Goal: Find specific page/section: Find specific page/section

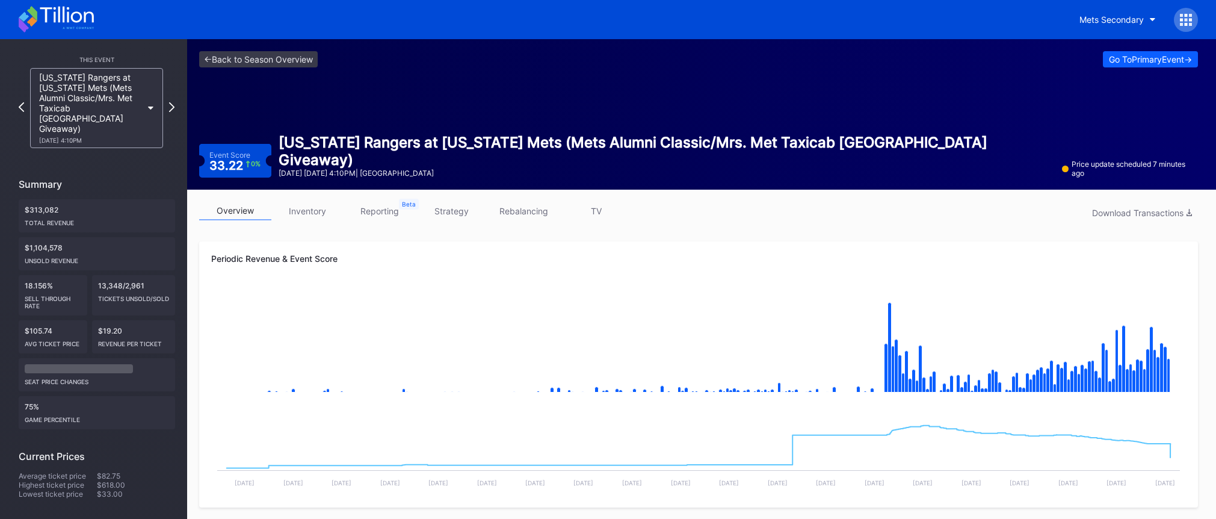
scroll to position [6, 0]
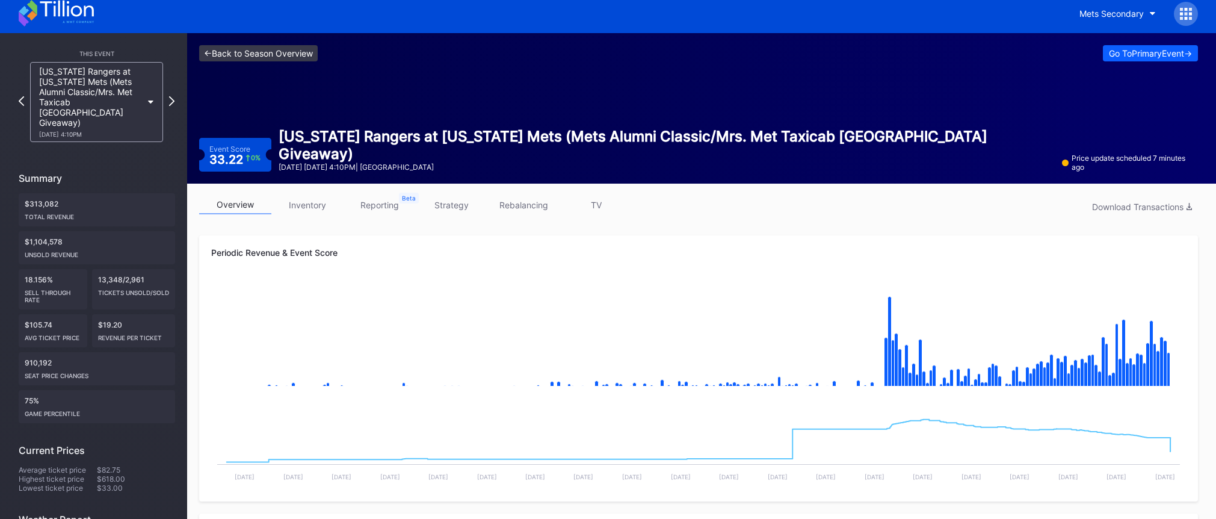
click at [305, 52] on link "<- Back to Season Overview" at bounding box center [258, 53] width 119 height 16
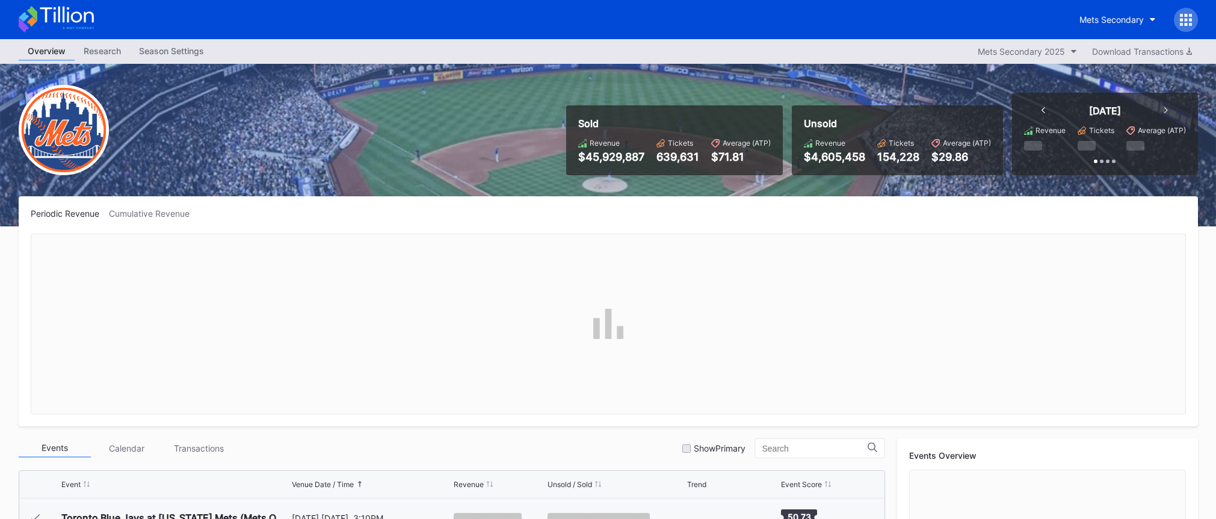
scroll to position [2543, 0]
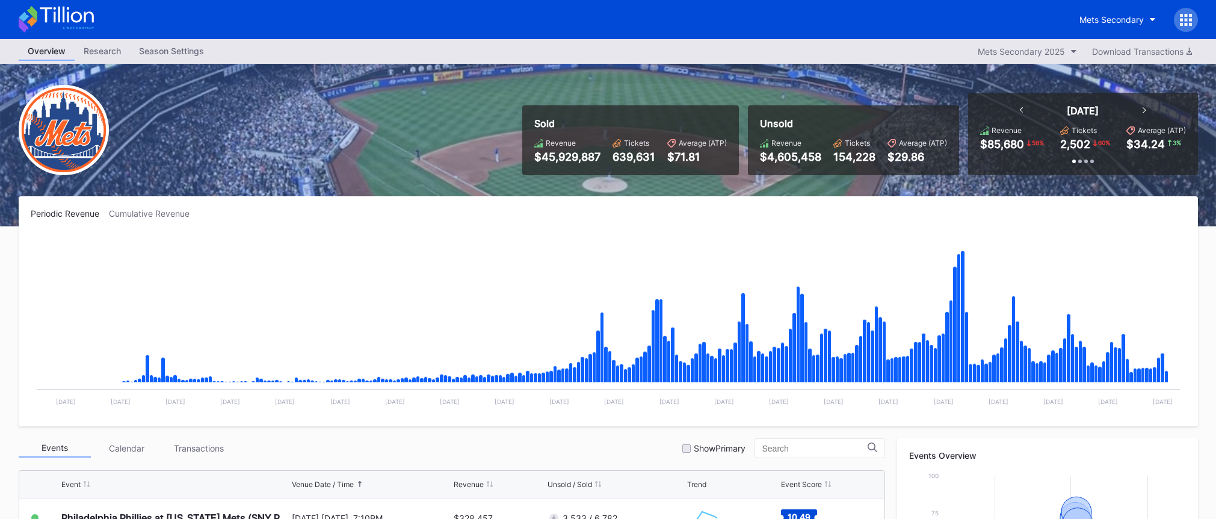
click at [75, 20] on icon at bounding box center [56, 19] width 75 height 26
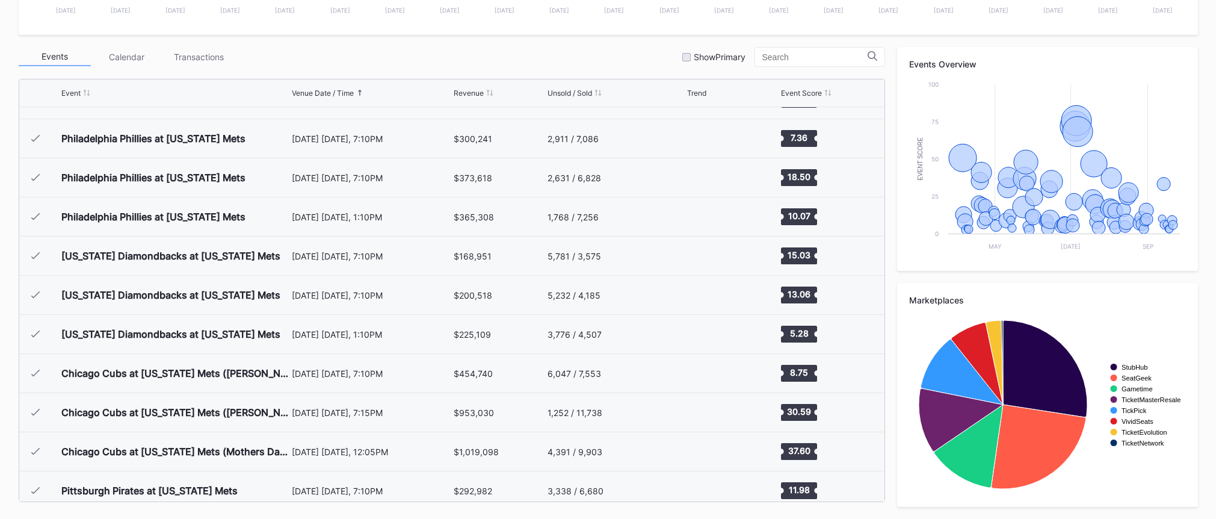
scroll to position [2543, 0]
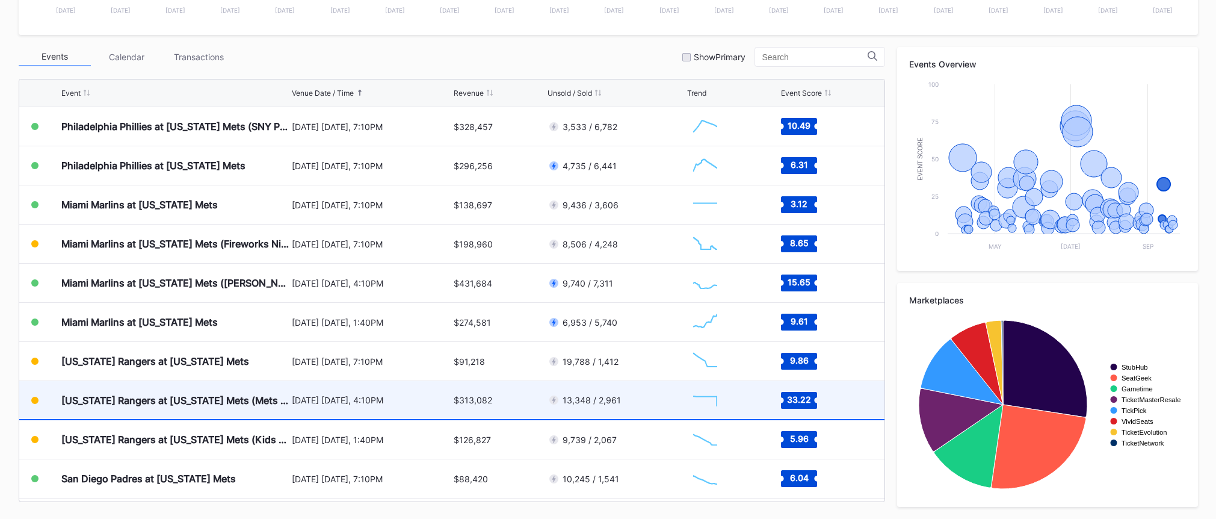
click at [395, 398] on div "[DATE] [DATE], 4:10PM" at bounding box center [371, 400] width 159 height 10
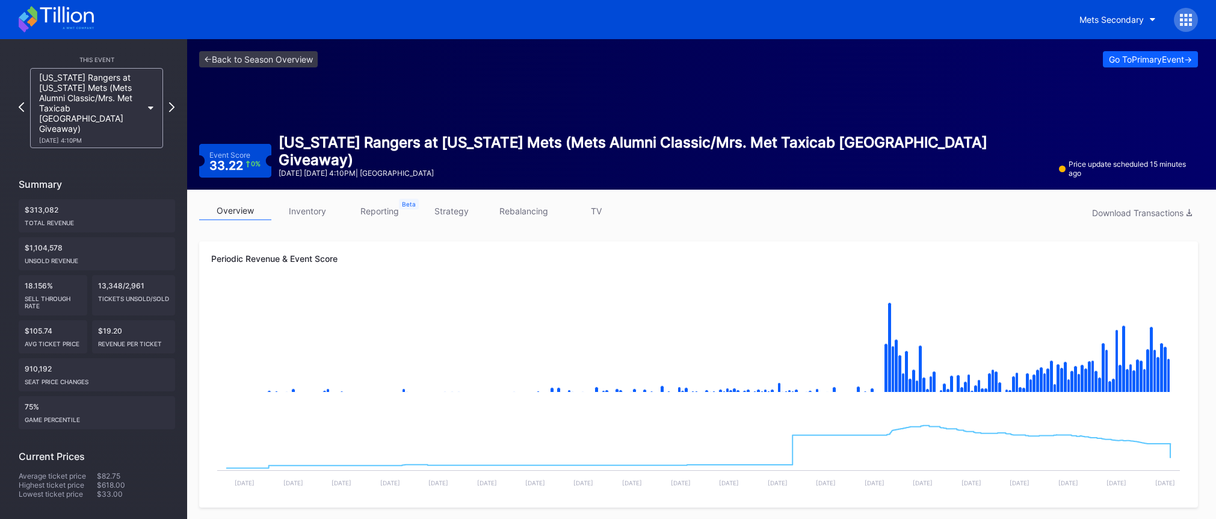
click at [460, 214] on link "strategy" at bounding box center [452, 211] width 72 height 19
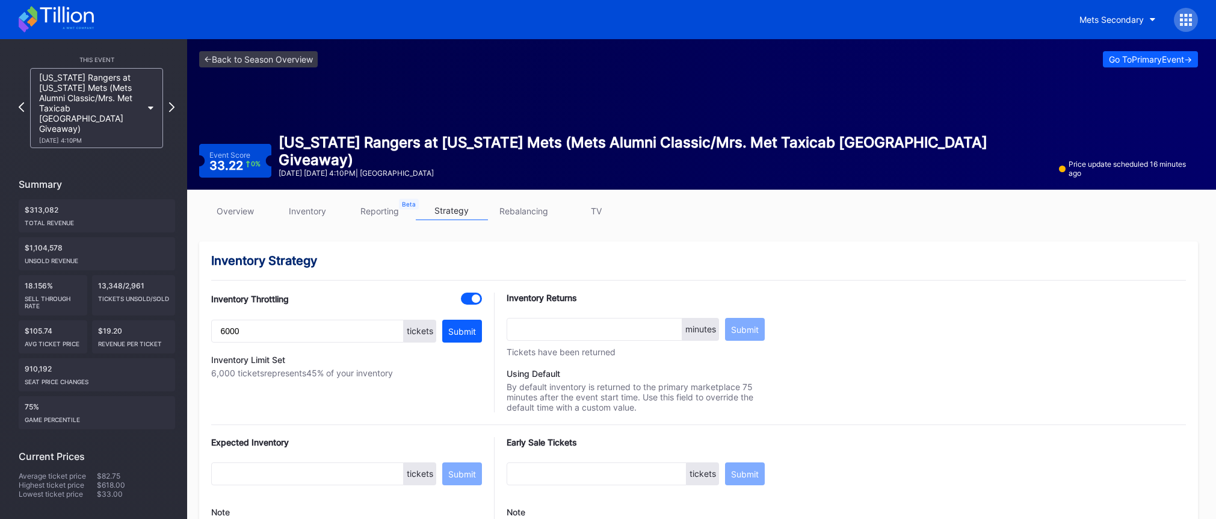
click at [240, 212] on link "overview" at bounding box center [235, 211] width 72 height 19
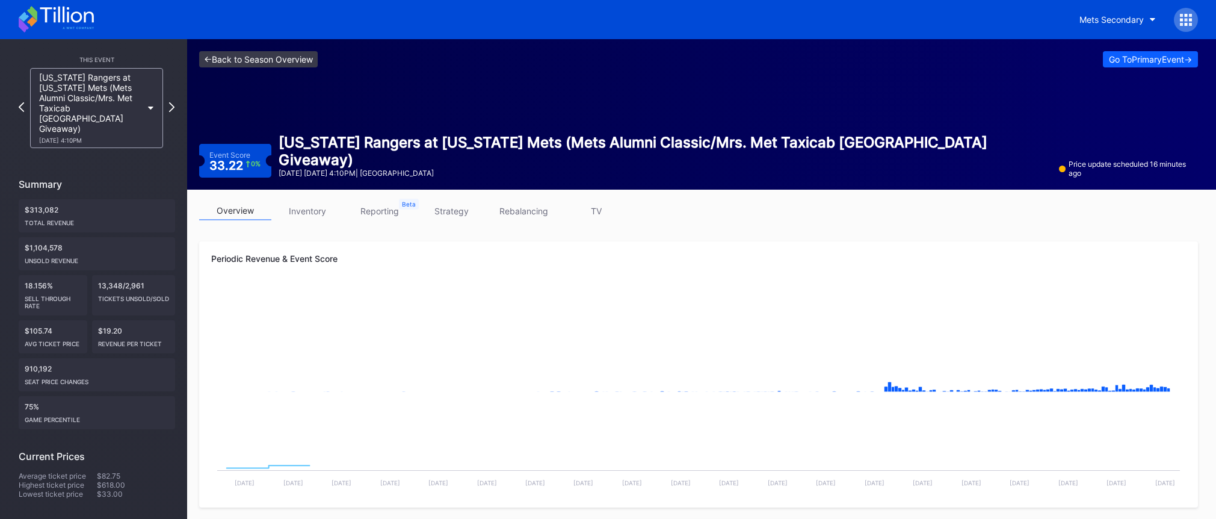
click at [280, 59] on link "<- Back to Season Overview" at bounding box center [258, 59] width 119 height 16
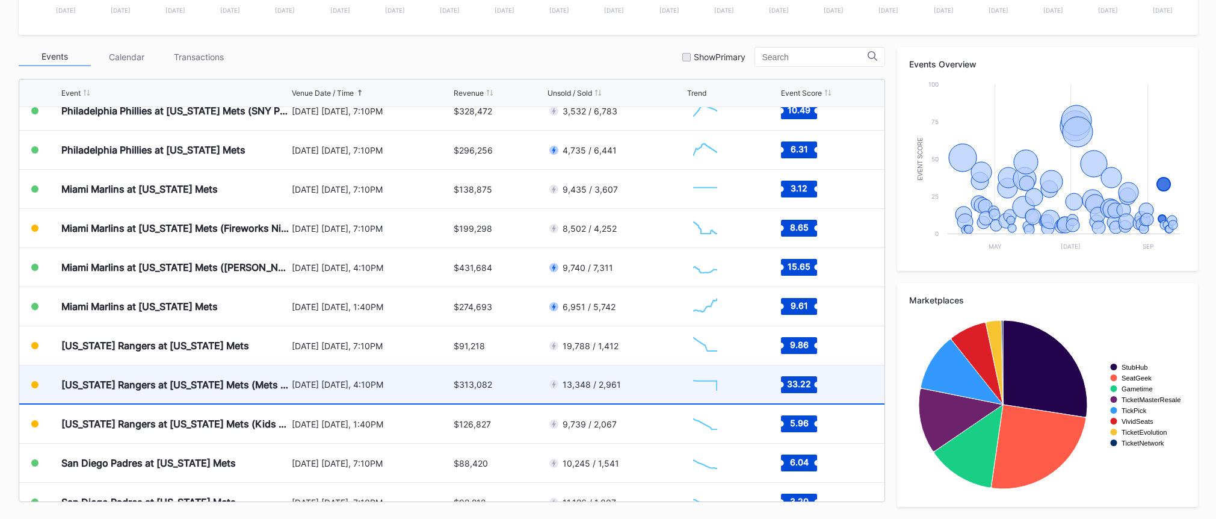
scroll to position [2560, 0]
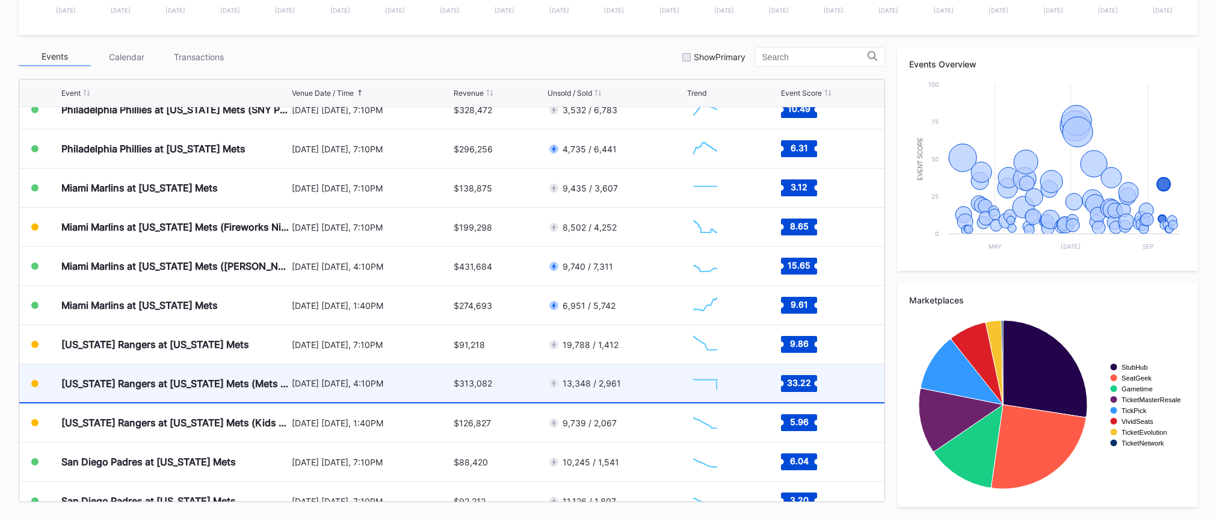
click at [389, 381] on div "[DATE] [DATE], 4:10PM" at bounding box center [371, 383] width 159 height 10
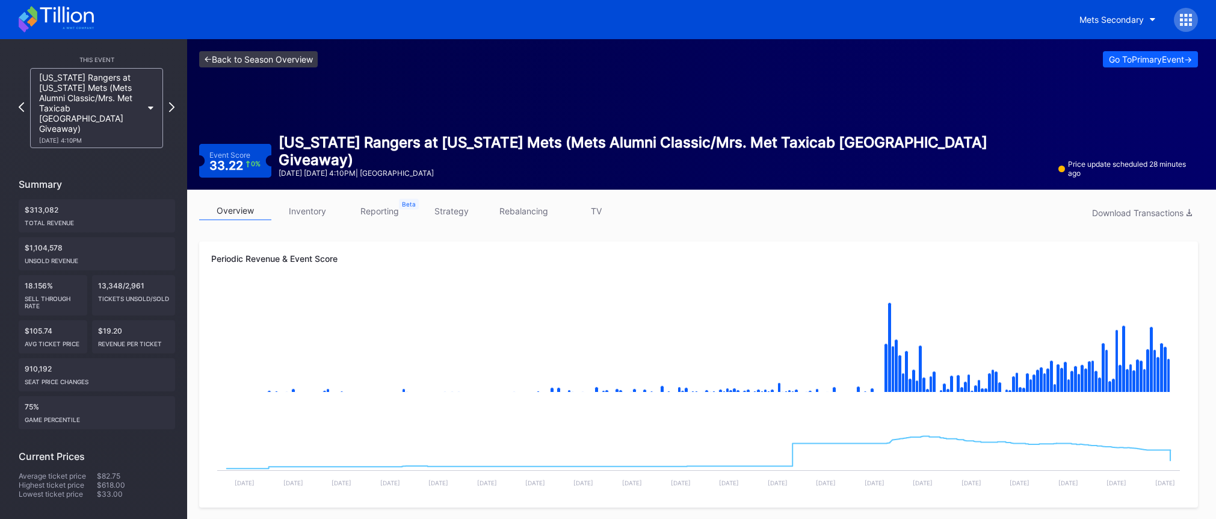
click at [302, 64] on link "<- Back to Season Overview" at bounding box center [258, 59] width 119 height 16
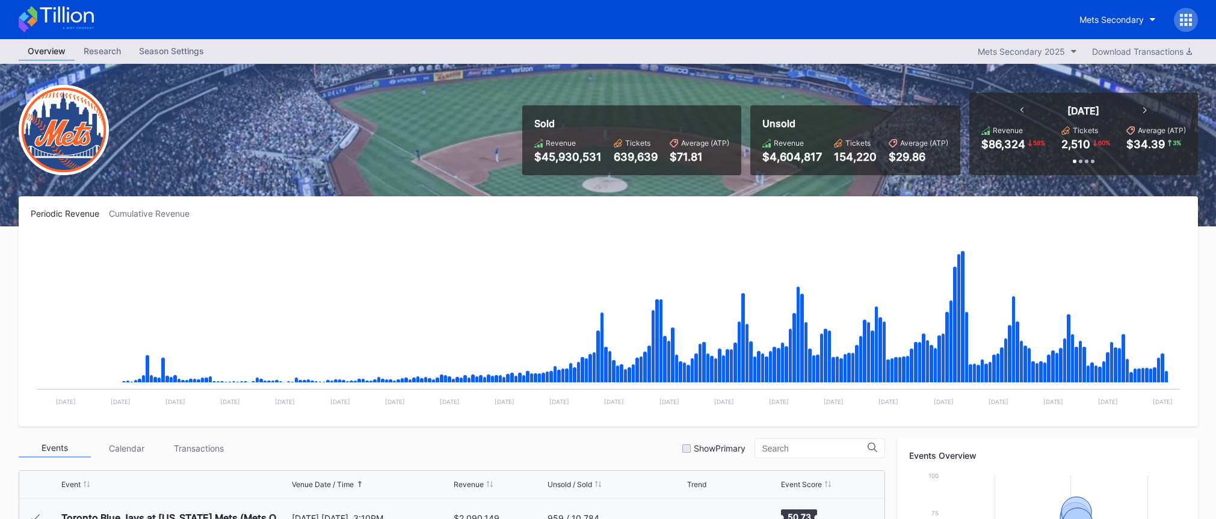
scroll to position [2543, 0]
click at [1113, 16] on div "Mets Secondary" at bounding box center [1112, 19] width 64 height 10
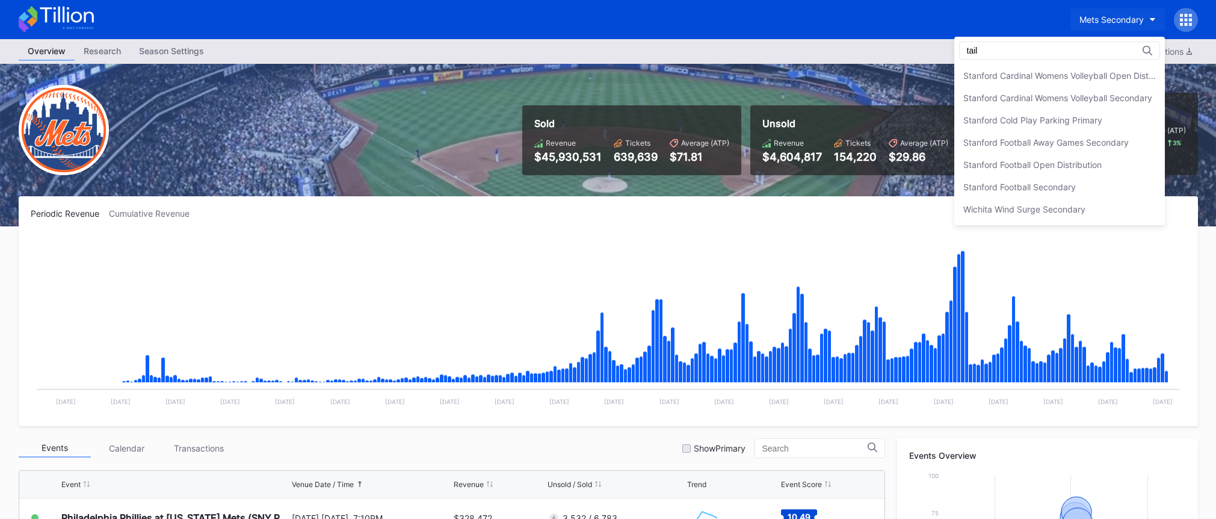
scroll to position [0, 0]
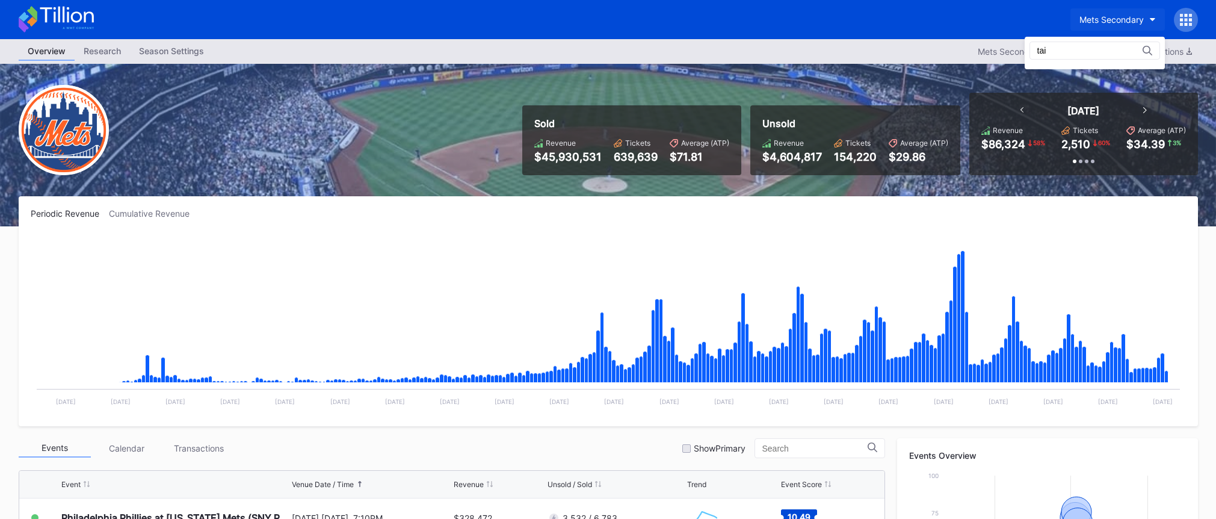
type input "ta"
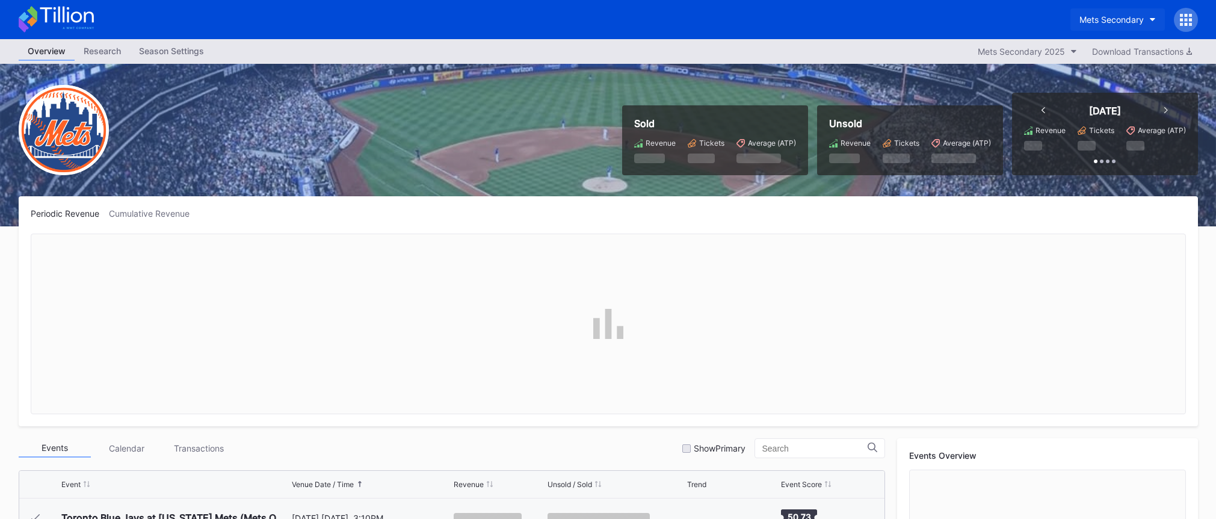
scroll to position [2543, 0]
click at [1106, 19] on div "Mets Secondary" at bounding box center [1112, 19] width 64 height 10
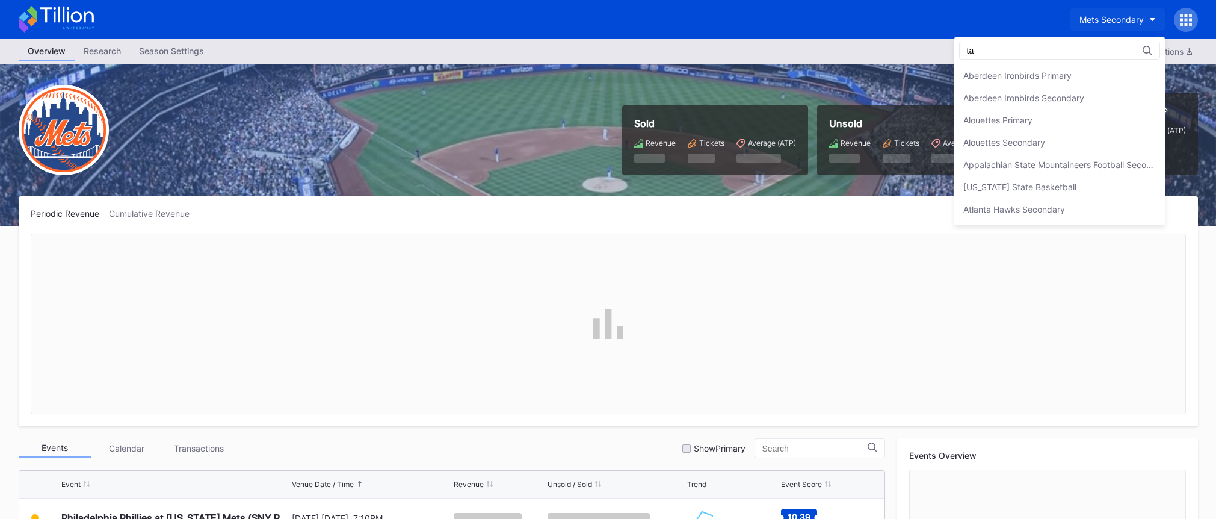
scroll to position [490, 0]
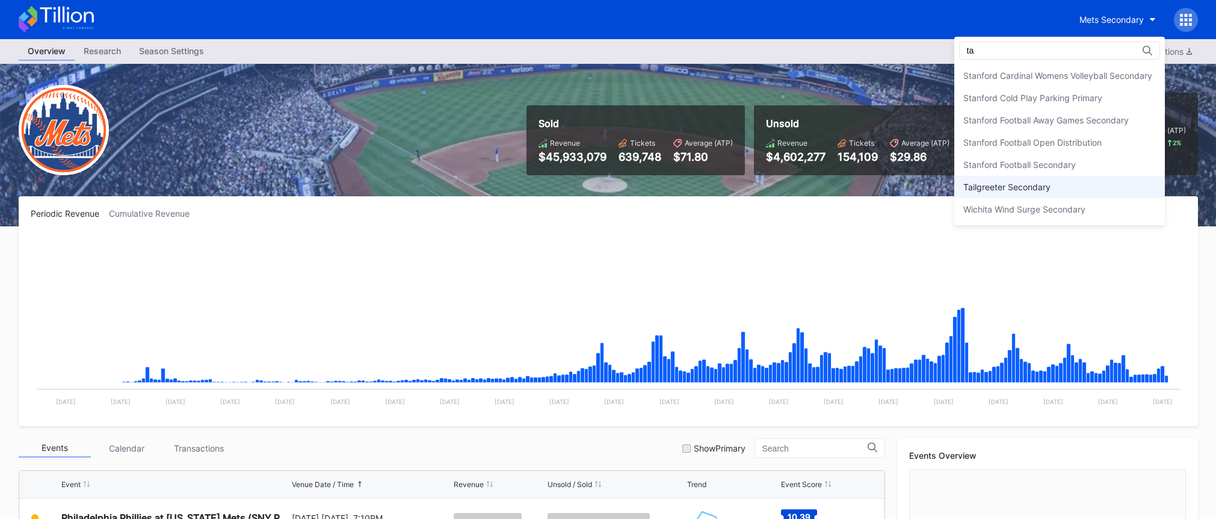
type input "ta"
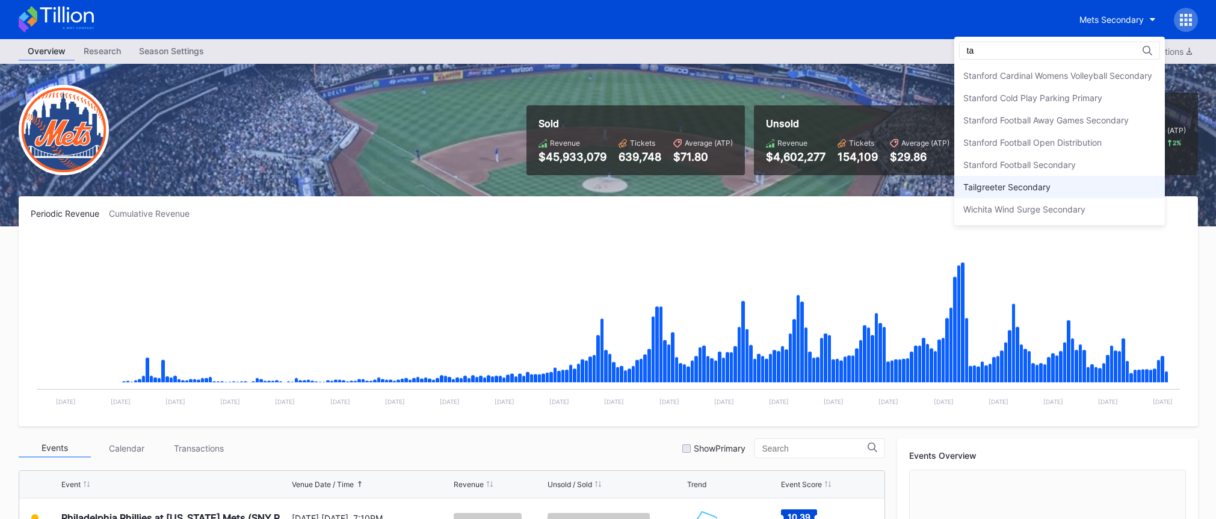
click at [1042, 182] on div "Tailgreeter Secondary" at bounding box center [1007, 187] width 87 height 10
